Goal: Task Accomplishment & Management: Complete application form

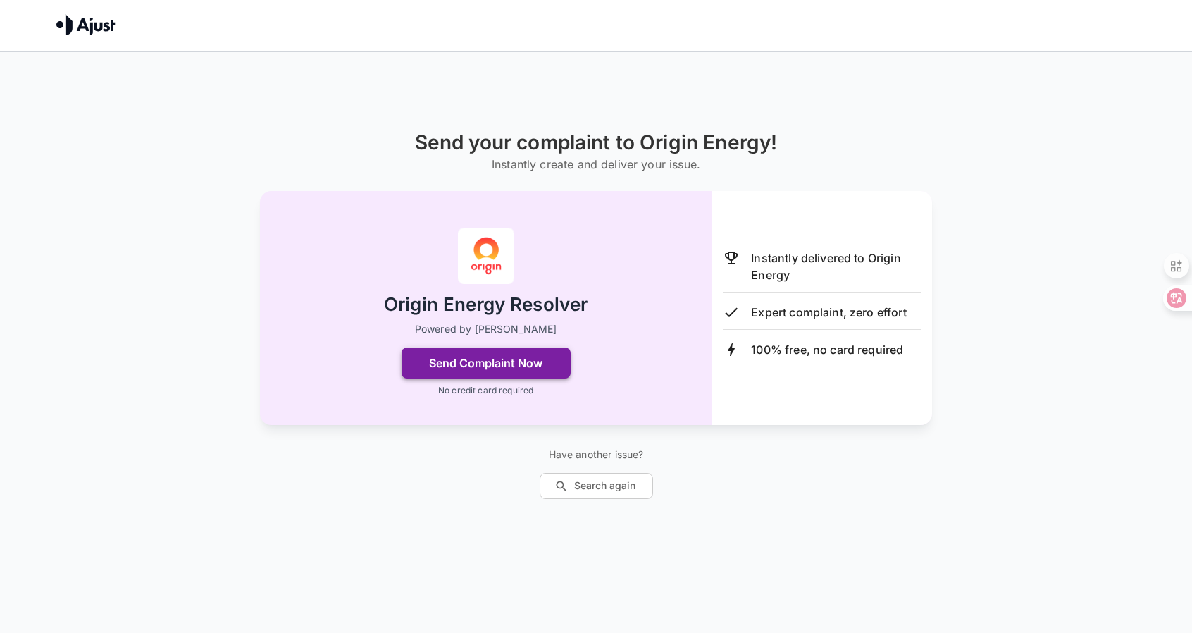
click at [514, 369] on button "Send Complaint Now" at bounding box center [486, 362] width 169 height 31
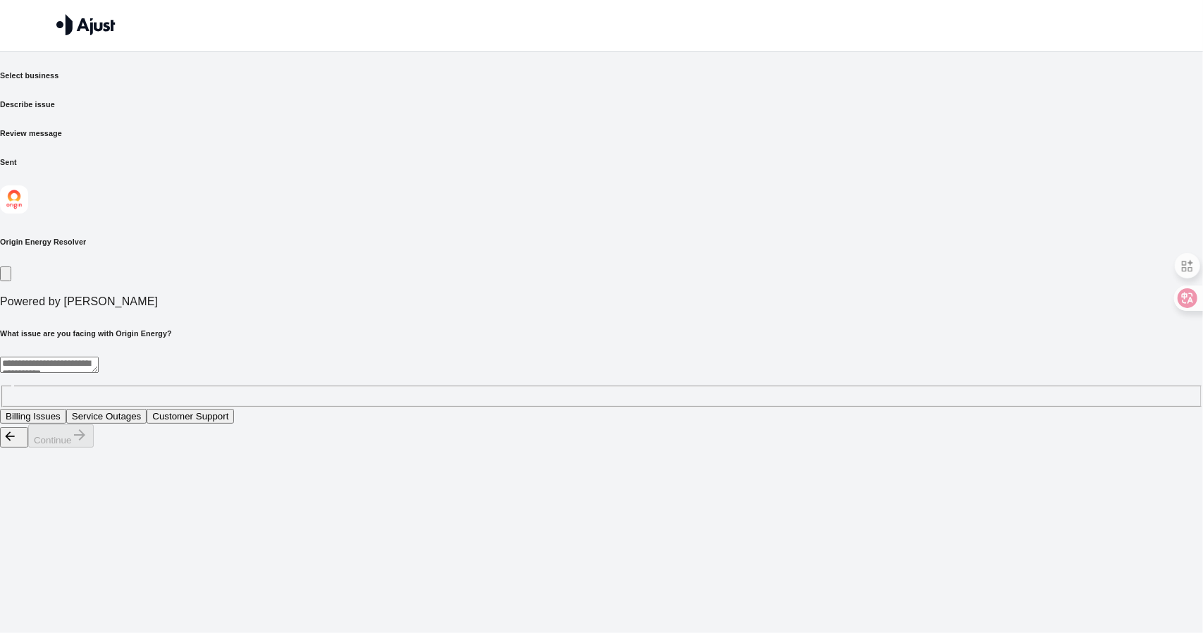
click at [99, 357] on textarea at bounding box center [49, 365] width 99 height 16
drag, startPoint x: 308, startPoint y: 237, endPoint x: 610, endPoint y: 229, distance: 301.7
click at [610, 328] on h6 "What issue are you facing with Origin Energy?" at bounding box center [601, 333] width 1203 height 11
click at [629, 328] on h6 "What issue are you facing with Origin Energy?" at bounding box center [601, 333] width 1203 height 11
drag, startPoint x: 645, startPoint y: 226, endPoint x: 214, endPoint y: 407, distance: 467.5
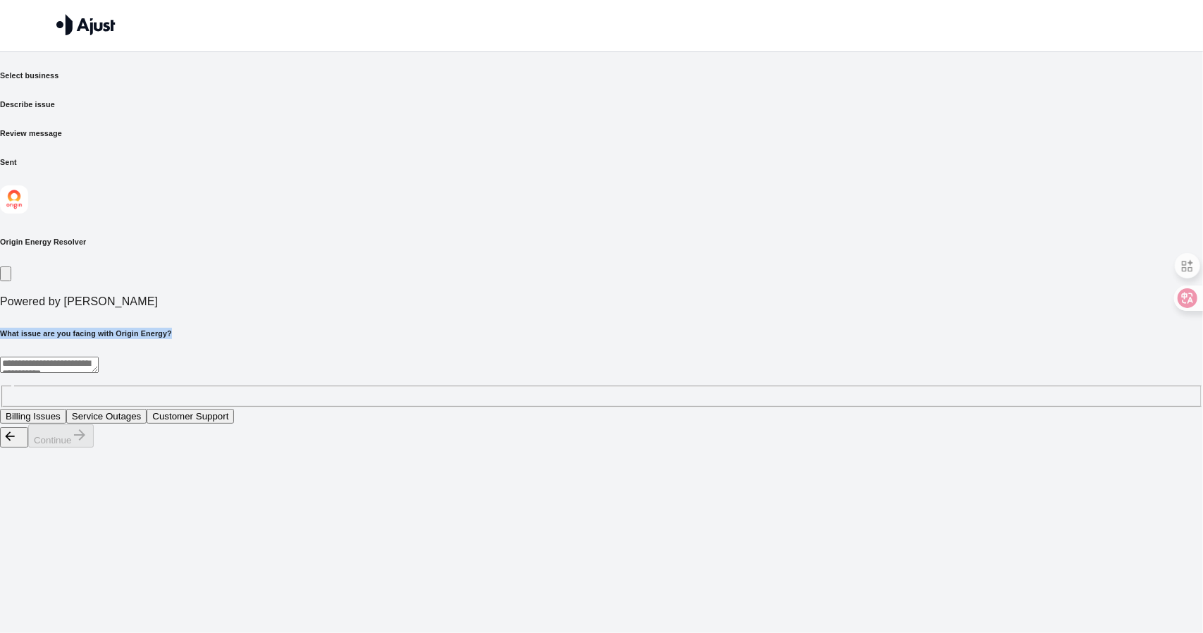
click at [293, 328] on div "What issue are you facing with Origin Energy? * ​ Billing Issues Service Outage…" at bounding box center [601, 376] width 1203 height 97
click at [215, 448] on html "Send your complaint to Origin Energy Select business Describe issue Review mess…" at bounding box center [601, 224] width 1203 height 448
click at [66, 409] on button "Billing Issues" at bounding box center [33, 416] width 66 height 15
click at [94, 447] on button "Continue" at bounding box center [61, 435] width 66 height 23
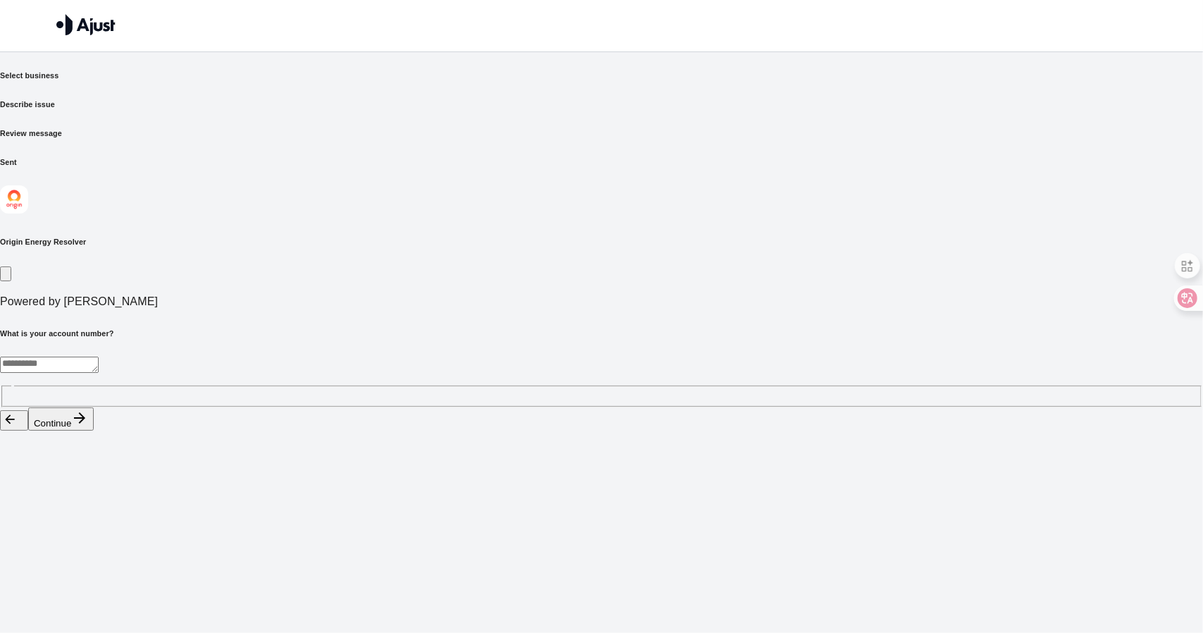
click at [99, 357] on textarea at bounding box center [49, 365] width 99 height 16
click at [1007, 95] on div "Select business Describe issue Review message Sent" at bounding box center [601, 119] width 1203 height 98
